Goal: Task Accomplishment & Management: Use online tool/utility

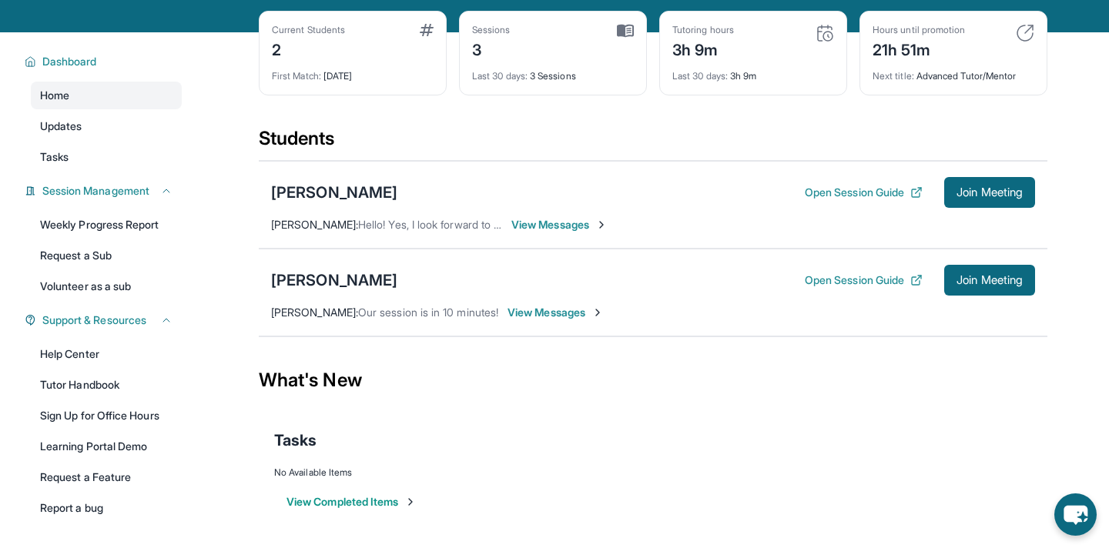
scroll to position [68, 0]
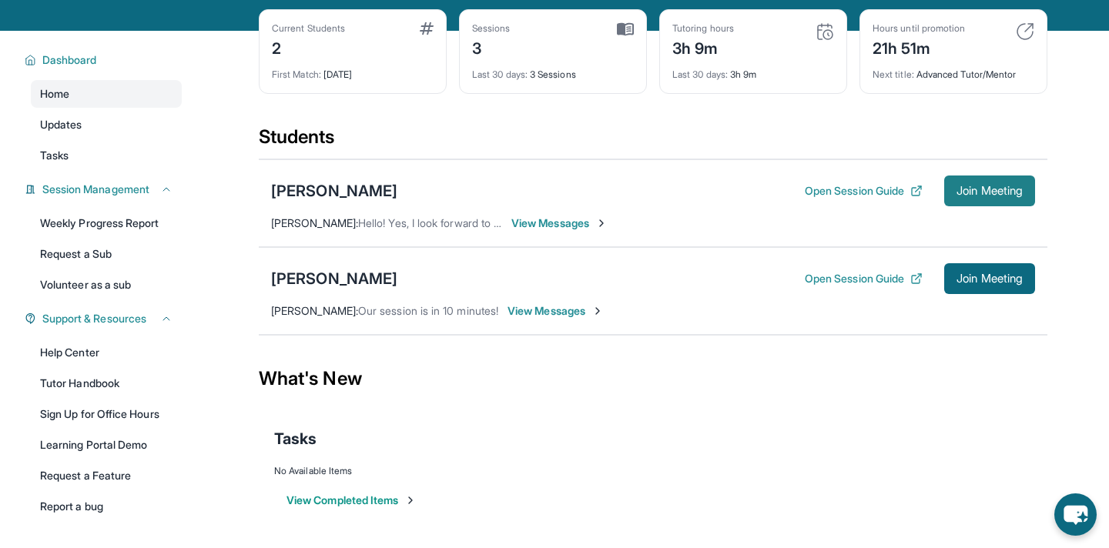
click at [960, 189] on span "Join Meeting" at bounding box center [990, 190] width 66 height 9
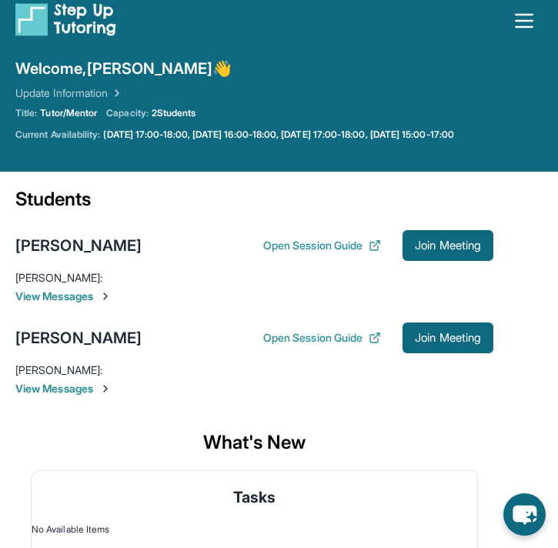
scroll to position [13, 0]
click at [303, 246] on button "Open Session Guide" at bounding box center [322, 245] width 118 height 15
click at [288, 246] on button "Open Session Guide" at bounding box center [322, 245] width 118 height 15
click at [87, 246] on div "[PERSON_NAME]" at bounding box center [78, 246] width 126 height 22
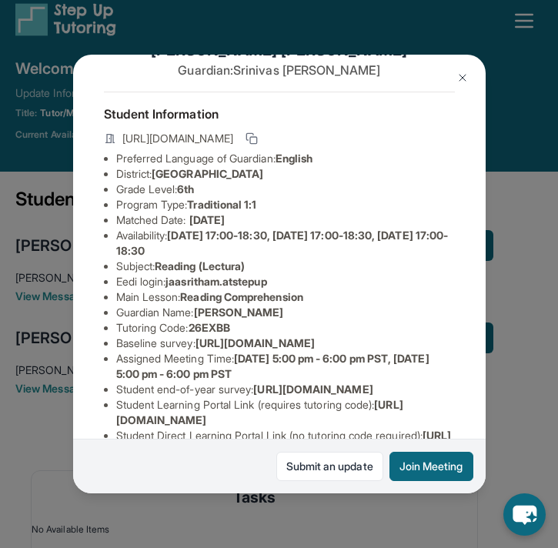
scroll to position [209, 1]
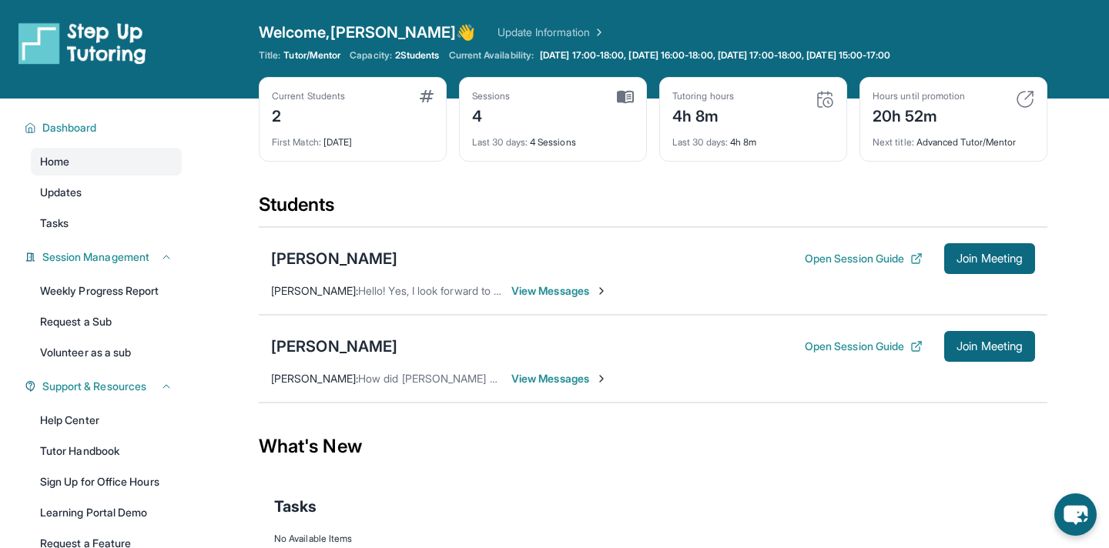
click at [694, 114] on div "4h 8m" at bounding box center [703, 114] width 62 height 25
click at [826, 106] on img at bounding box center [825, 99] width 18 height 18
click at [826, 99] on img at bounding box center [825, 99] width 18 height 18
click at [717, 166] on div "Current Students 2 First Match : 9 days ago Sessions 4 Last 30 days : 4 Session…" at bounding box center [653, 135] width 789 height 116
click at [715, 148] on div "Last 30 days : 4h 8m" at bounding box center [753, 138] width 162 height 22
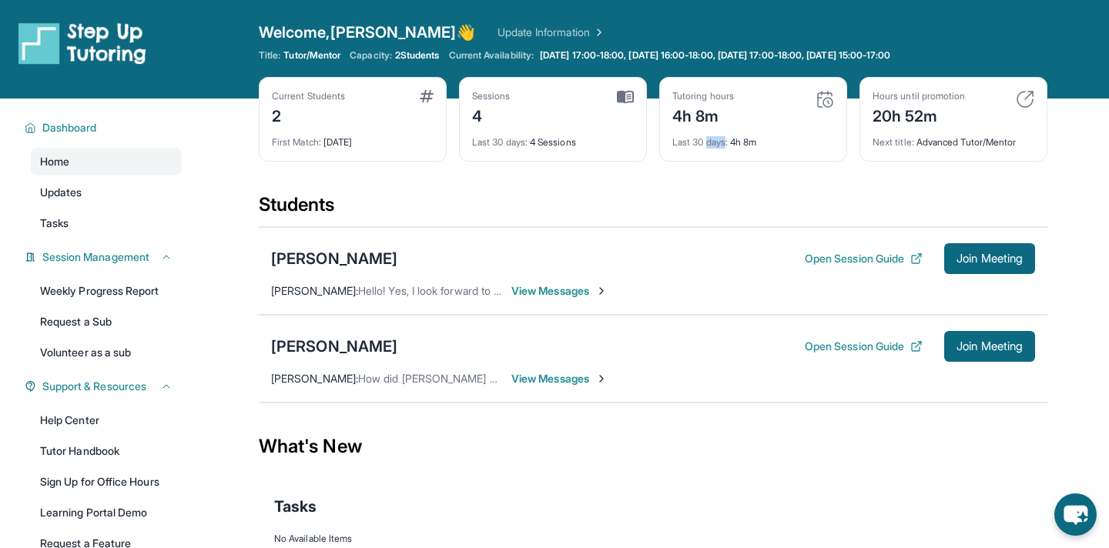
click at [715, 148] on div "Last 30 days : 4h 8m" at bounding box center [753, 138] width 162 height 22
click at [709, 216] on div "Students" at bounding box center [653, 210] width 789 height 34
click at [784, 199] on div "Students" at bounding box center [653, 210] width 789 height 34
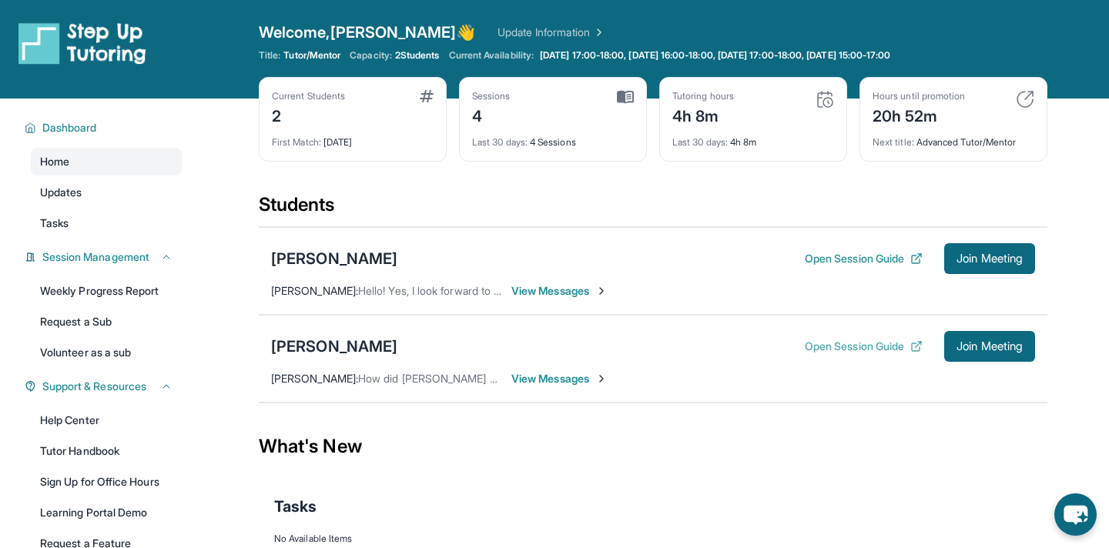
click at [877, 349] on button "Open Session Guide" at bounding box center [864, 346] width 118 height 15
click at [538, 382] on span "View Messages" at bounding box center [559, 378] width 96 height 15
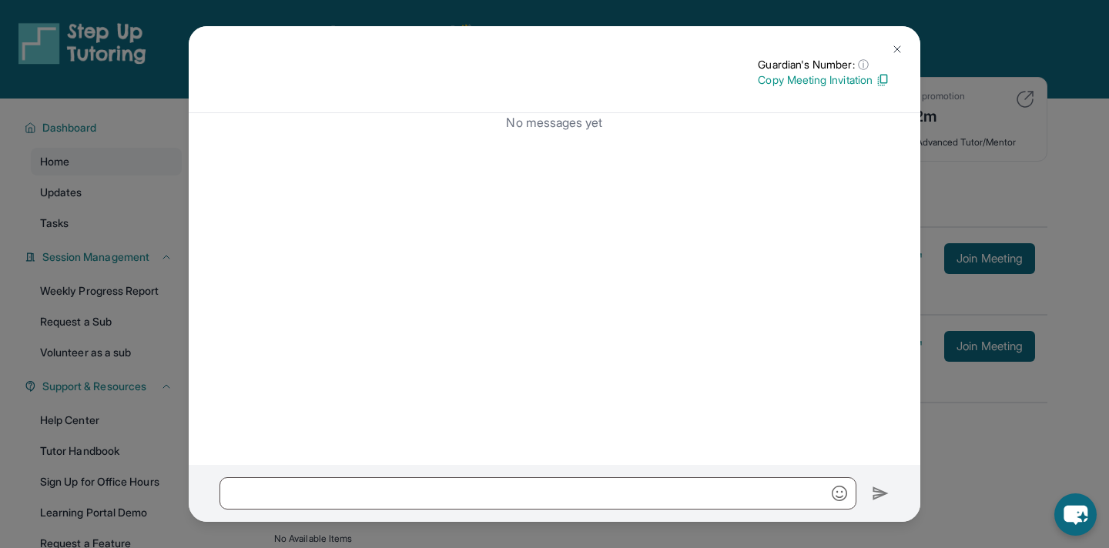
click at [899, 47] on img at bounding box center [897, 49] width 12 height 12
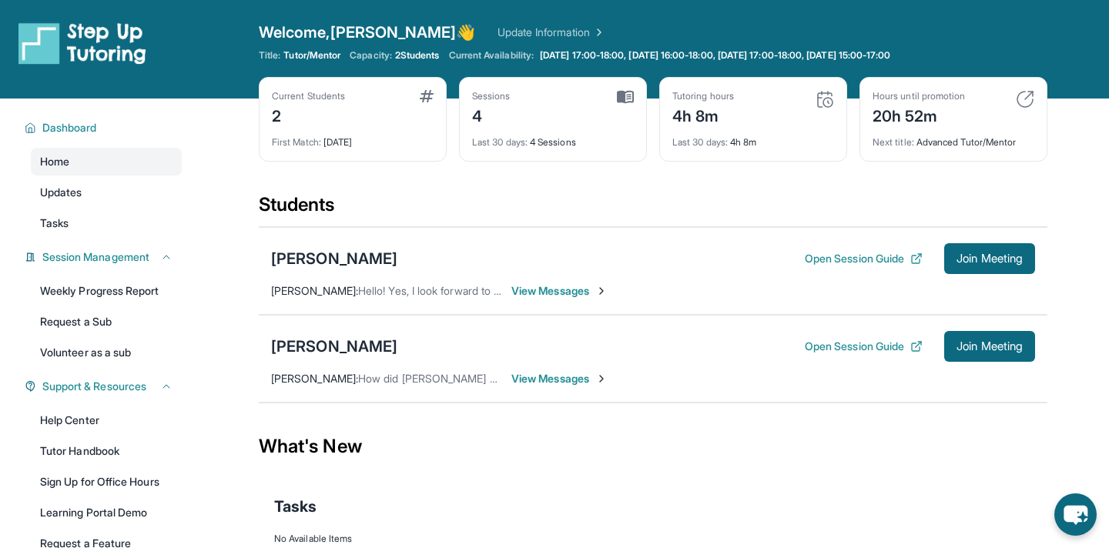
click at [528, 384] on span "View Messages" at bounding box center [559, 378] width 96 height 15
